Goal: Task Accomplishment & Management: Use online tool/utility

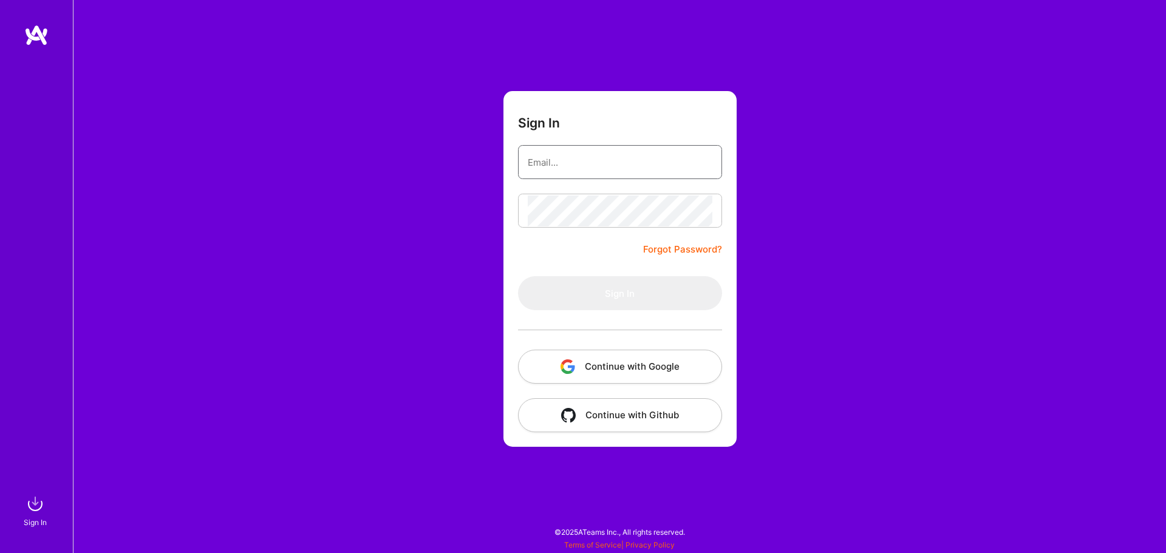
click at [637, 163] on input "email" at bounding box center [620, 162] width 185 height 31
type input "[EMAIL_ADDRESS][DOMAIN_NAME]"
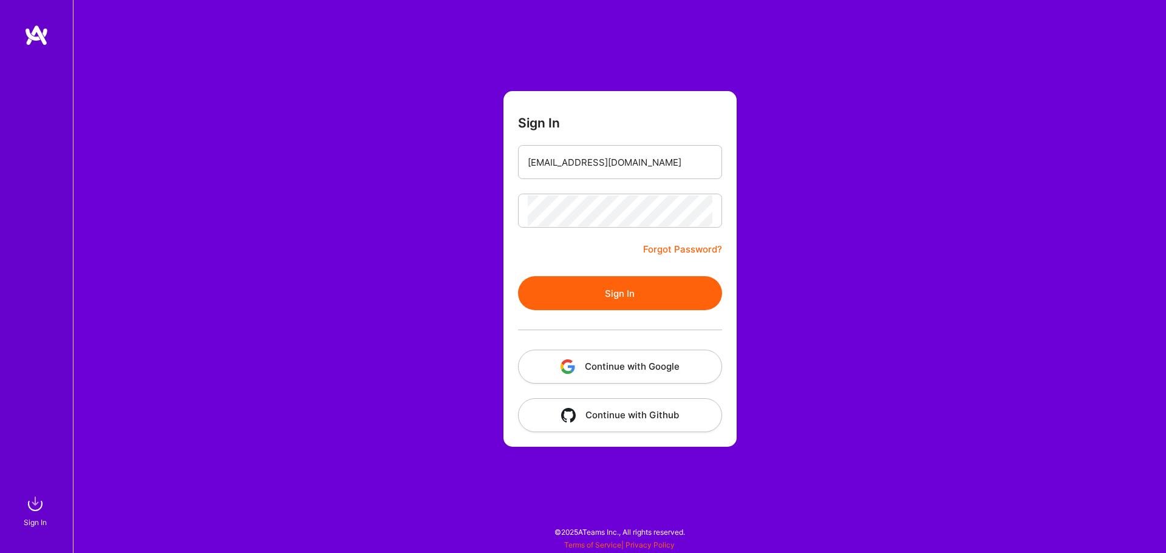
click at [662, 296] on button "Sign In" at bounding box center [620, 293] width 204 height 34
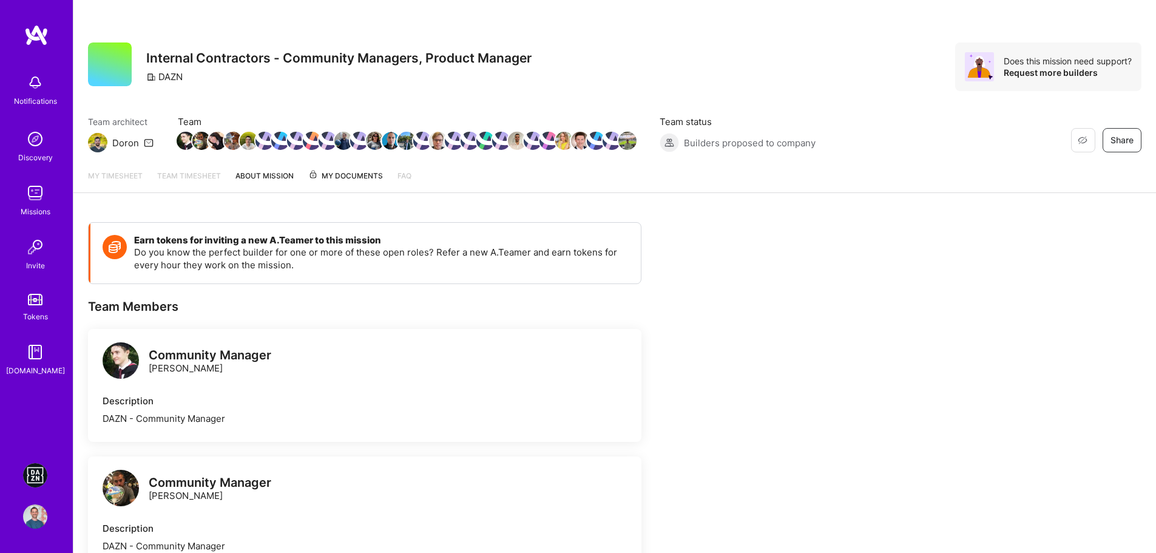
click at [47, 467] on link "DAZN: Event Moderators for Israel Based Team" at bounding box center [35, 475] width 30 height 24
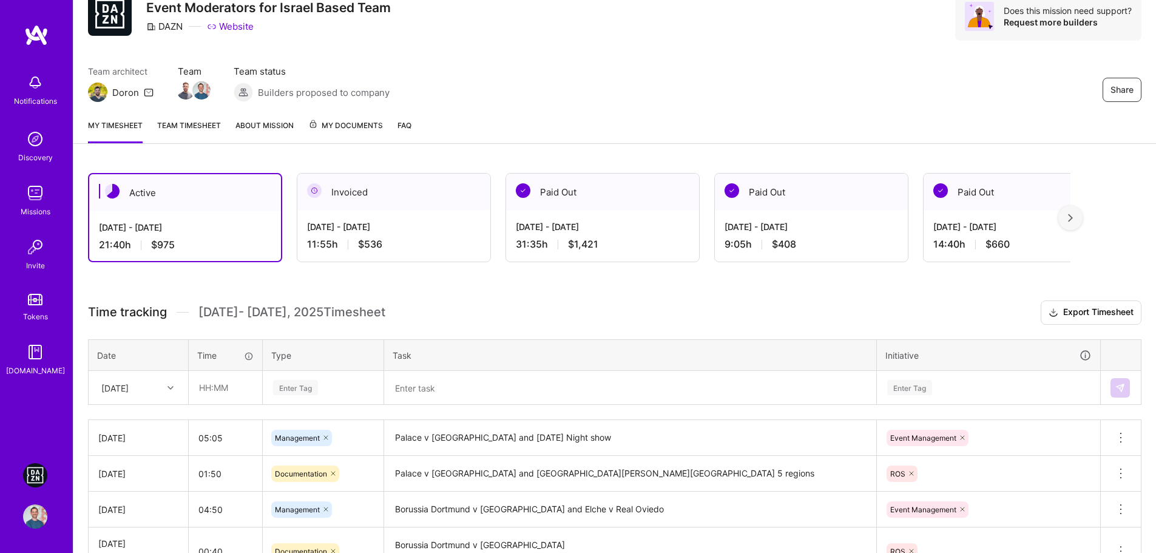
scroll to position [121, 0]
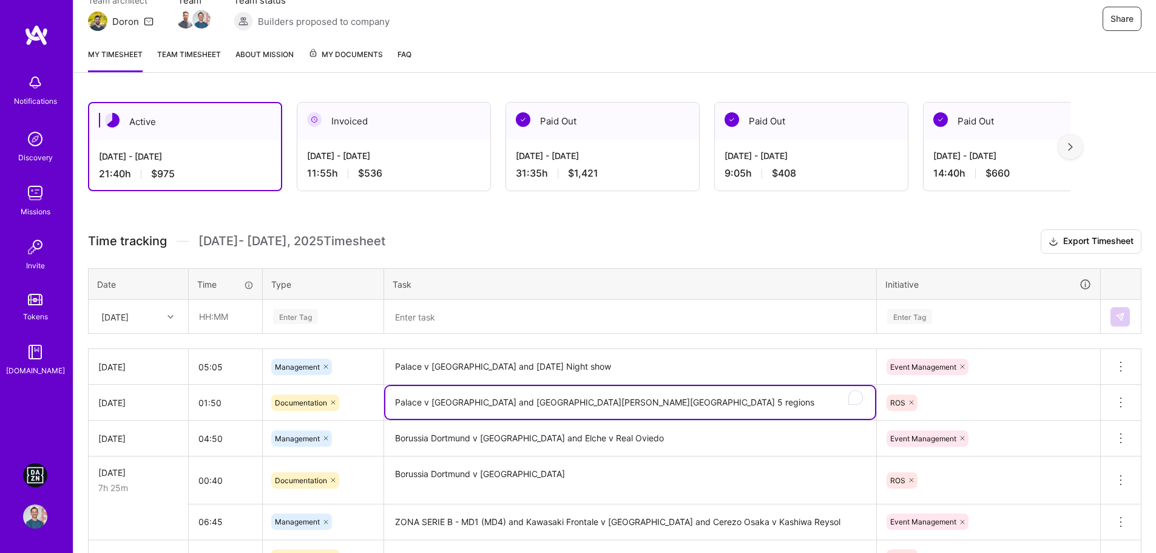
drag, startPoint x: 525, startPoint y: 403, endPoint x: 585, endPoint y: 402, distance: 60.7
click at [585, 402] on textarea "Palace v [GEOGRAPHIC_DATA] and [GEOGRAPHIC_DATA][PERSON_NAME][GEOGRAPHIC_DATA] …" at bounding box center [630, 402] width 490 height 33
click at [566, 308] on textarea at bounding box center [630, 317] width 490 height 32
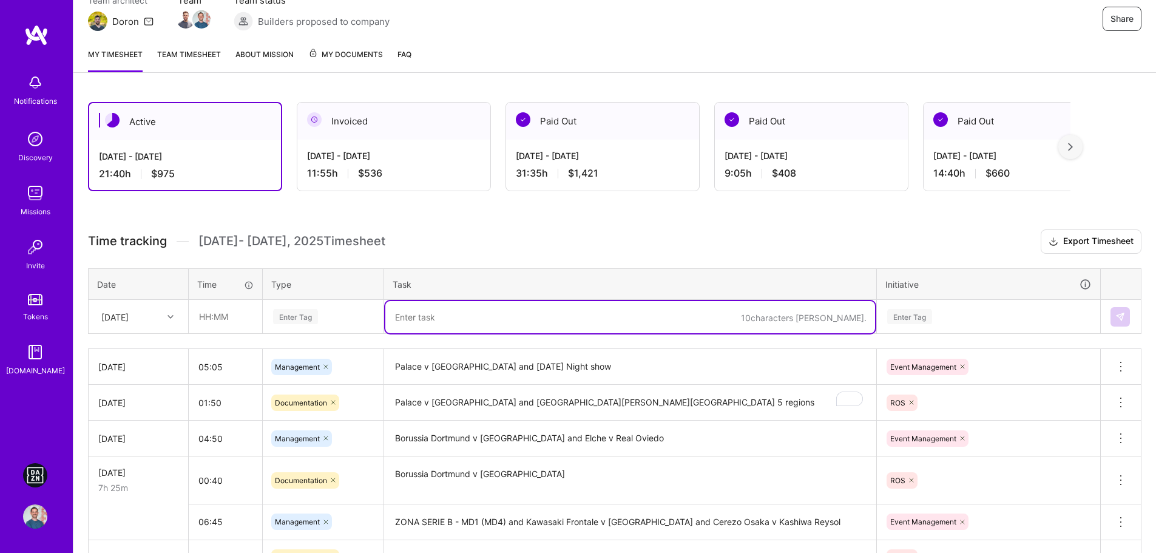
paste textarea "[GEOGRAPHIC_DATA][PERSON_NAME][GEOGRAPHIC_DATA] 5 regions"
type textarea "[GEOGRAPHIC_DATA][PERSON_NAME][GEOGRAPHIC_DATA] 5 regions"
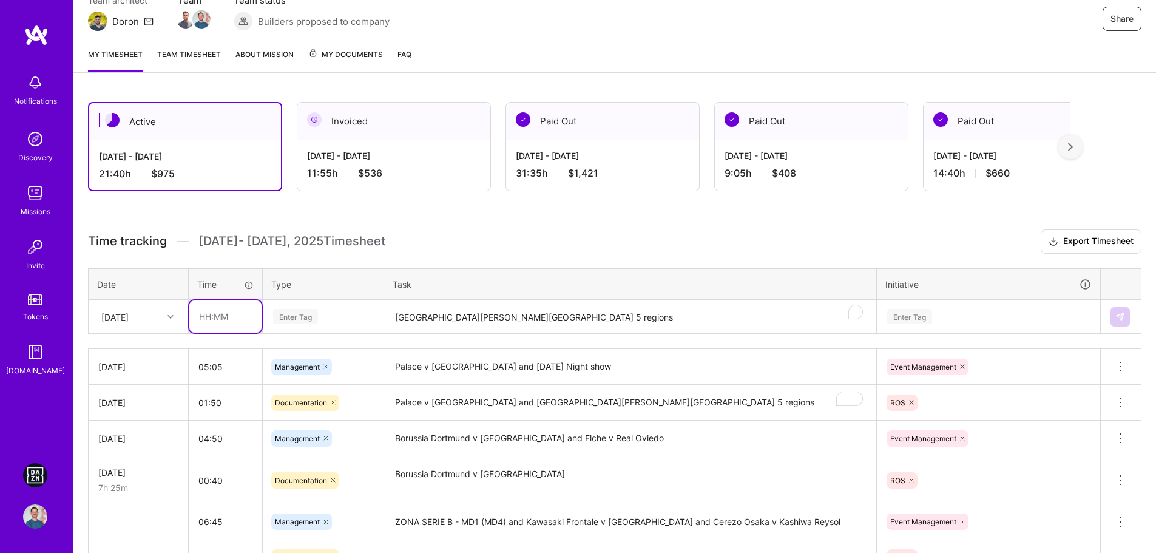
click at [194, 312] on input "text" at bounding box center [225, 317] width 72 height 32
type input "06:15"
click at [290, 313] on div "Enter Tag" at bounding box center [295, 316] width 45 height 19
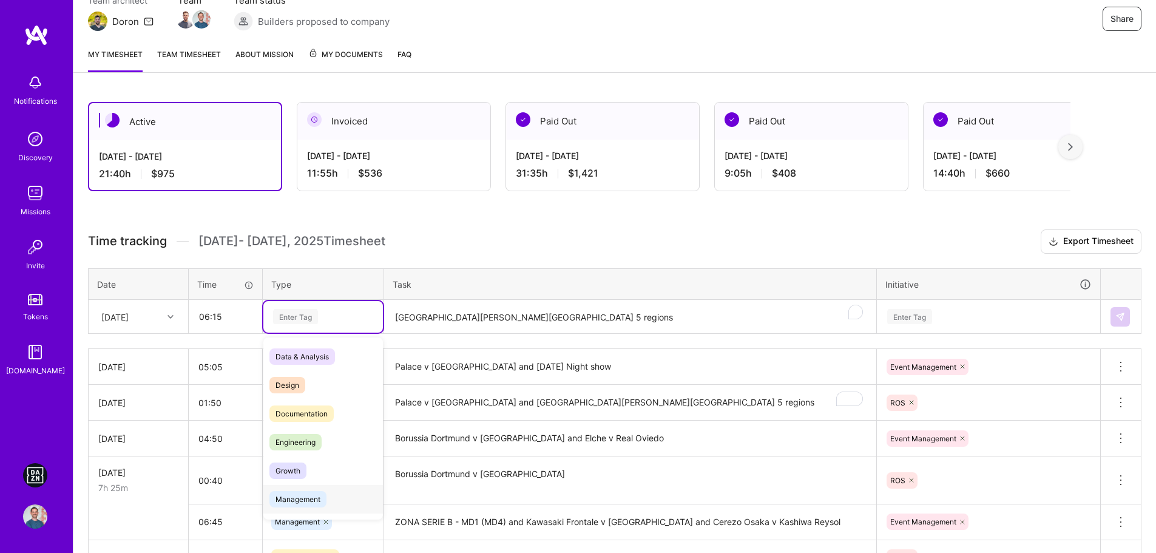
click at [318, 494] on span "Management" at bounding box center [298, 499] width 57 height 16
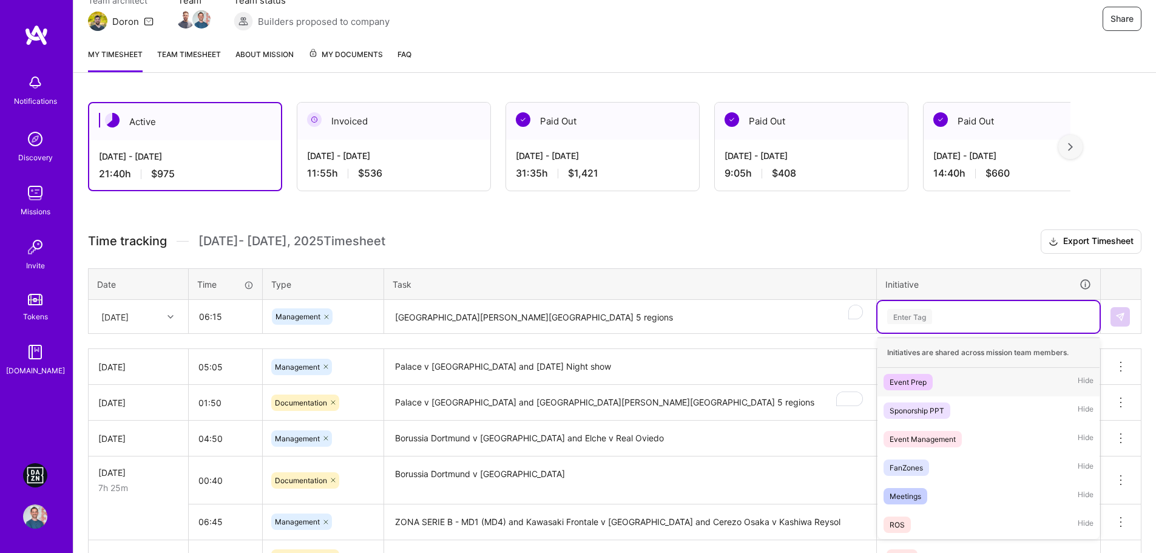
click at [951, 307] on div "Enter Tag" at bounding box center [989, 317] width 222 height 32
click at [935, 446] on span "Event Management" at bounding box center [923, 439] width 78 height 16
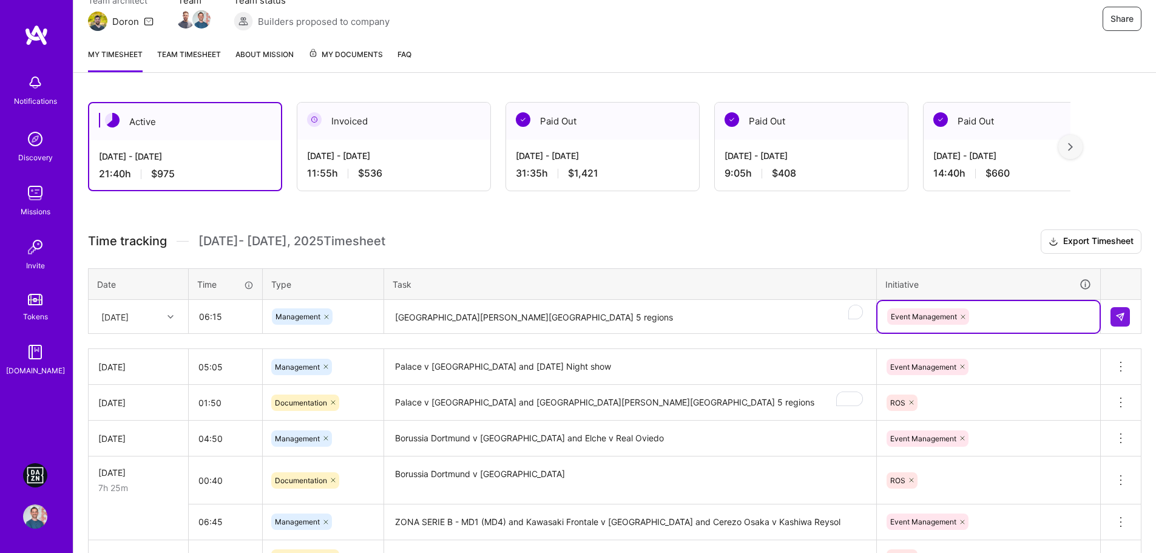
click at [702, 319] on textarea "[GEOGRAPHIC_DATA][PERSON_NAME][GEOGRAPHIC_DATA] 5 regions" at bounding box center [630, 317] width 490 height 32
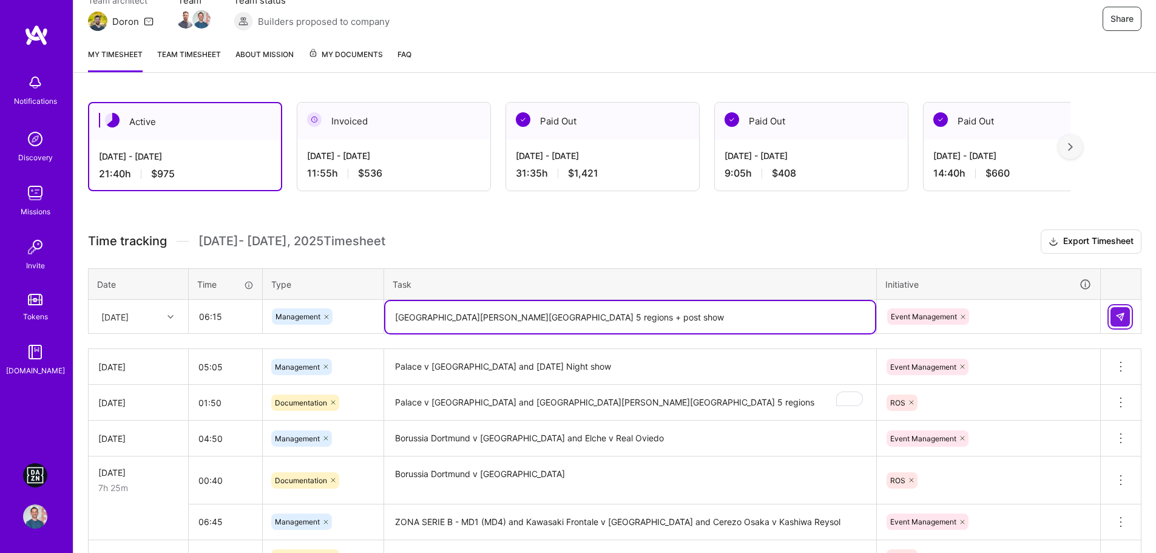
type textarea "[GEOGRAPHIC_DATA][PERSON_NAME][GEOGRAPHIC_DATA] 5 regions + post show"
click at [1124, 318] on img at bounding box center [1121, 317] width 10 height 10
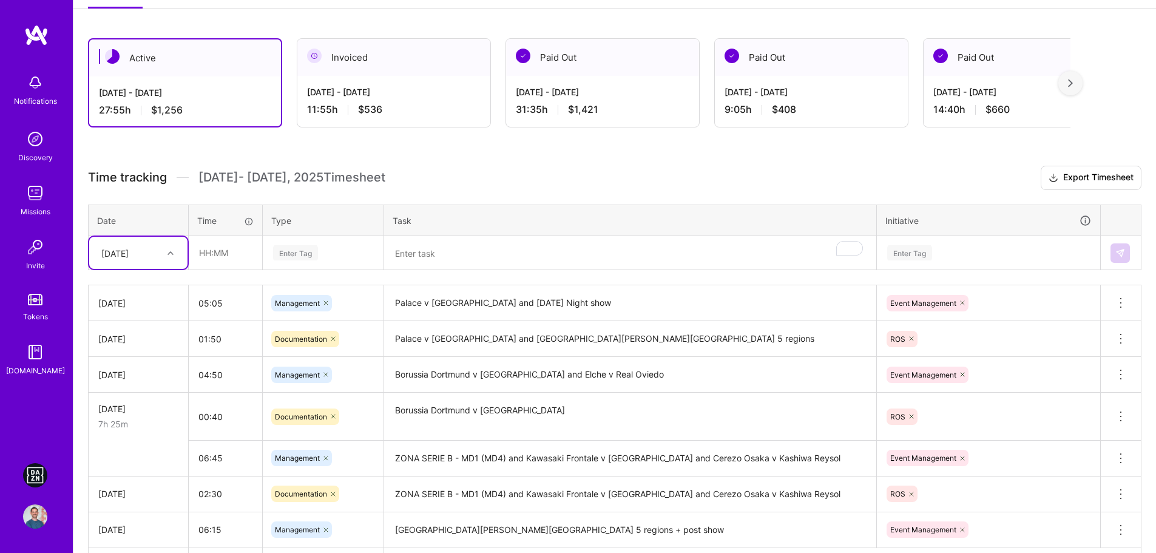
scroll to position [273, 0]
